Goal: Navigation & Orientation: Understand site structure

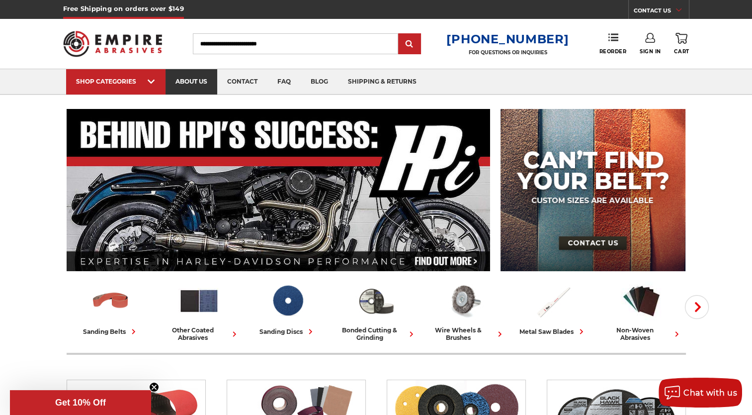
click at [194, 83] on link "about us" at bounding box center [192, 81] width 52 height 25
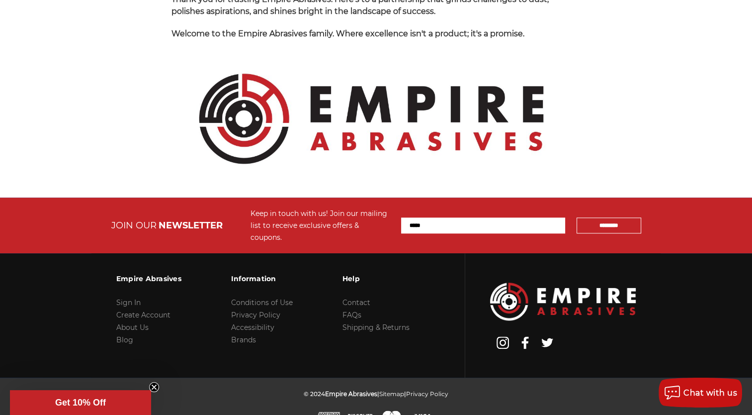
scroll to position [1089, 0]
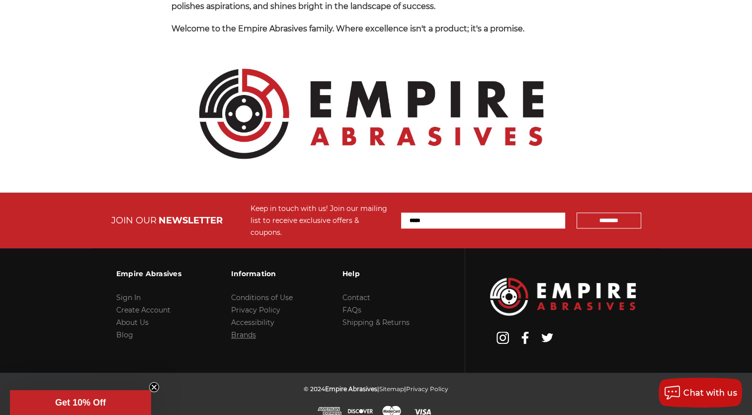
click at [250, 330] on link "Brands" at bounding box center [243, 334] width 25 height 9
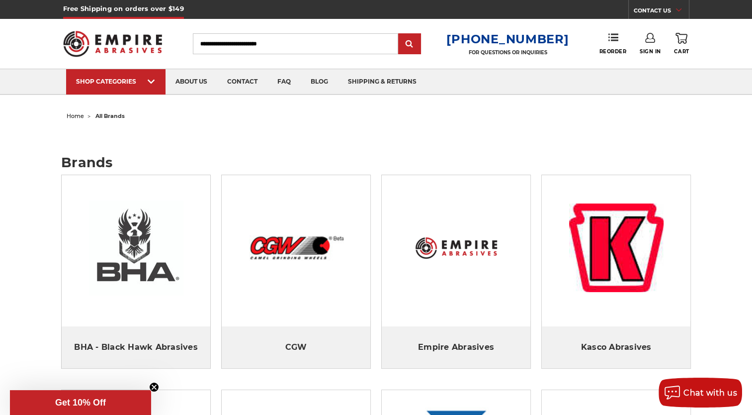
click at [250, 320] on figure at bounding box center [296, 248] width 149 height 146
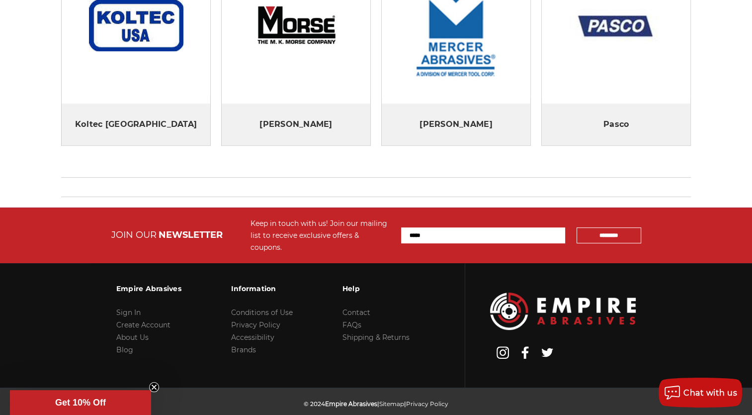
scroll to position [452, 0]
